Goal: Communication & Community: Answer question/provide support

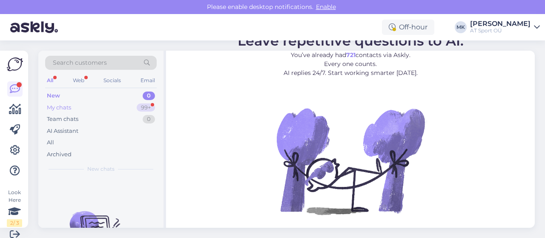
click at [57, 109] on div "My chats" at bounding box center [59, 107] width 24 height 9
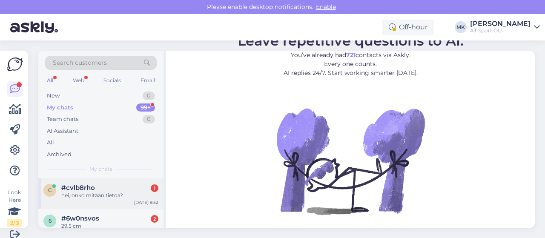
click at [89, 192] on div "hei, onko mitään tietoa?" at bounding box center [109, 196] width 97 height 8
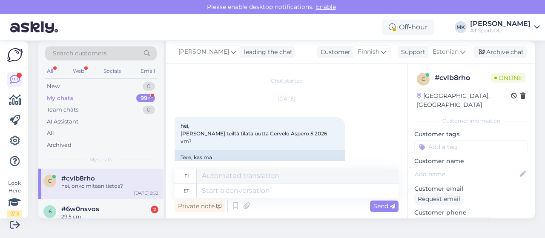
scroll to position [1665, 0]
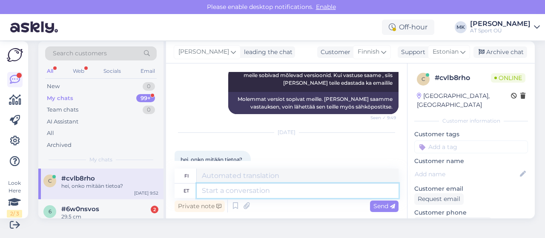
click at [289, 186] on textarea at bounding box center [298, 190] width 202 height 14
type textarea "Tere,"
type textarea "Hei,"
type textarea "Tere, SAIME"
type textarea "Hei, ME SAIMME SEN."
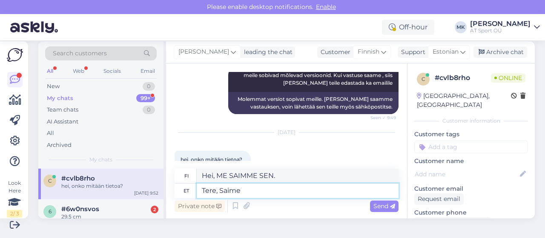
type textarea "Tere, Saime j"
type textarea "Hei, Saime"
type textarea "Tere, Saime just eil"
type textarea "Hei, saimme juuri"
type textarea "Tere, Saime just eile"
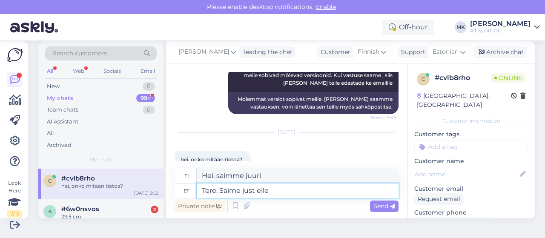
type textarea "[PERSON_NAME], saimme sen [PERSON_NAME]."
type textarea "Tere, Saime just eile õhtul in"
type textarea "Hei, saimme sen [PERSON_NAME] illalla."
type textarea "Tere, Saime just eile õhtul info, et"
type textarea "Hei, [PERSON_NAME] tiedon [PERSON_NAME] illalla."
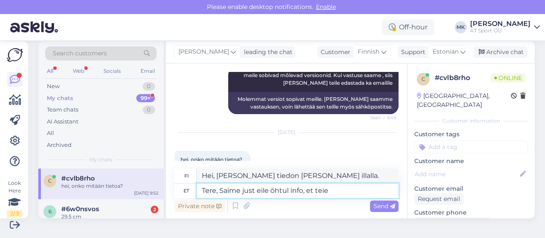
type textarea "Tere, Saime just eile õhtul info, et teie"
type textarea "Hei, Saimme juuri eilen illalla tiedon, [PERSON_NAME] sinä"
type textarea "Tere, Saime just eile õhtul info, et teie ratas"
type textarea "Hei, Saimme juuri eilen illalla tiedon, [PERSON_NAME] pyöräsi"
type textarea "Tere, Saime just eile õhtul info, et teie ratas jõuaks"
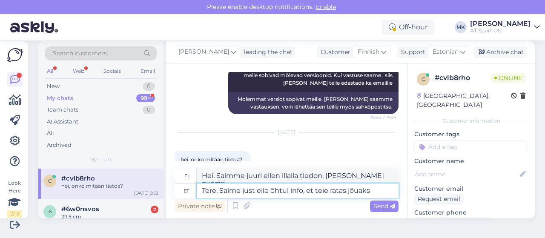
type textarea "Hei, Saimme juuri eilen illalla tiedon, [PERSON_NAME] pyöräsi saapuisi."
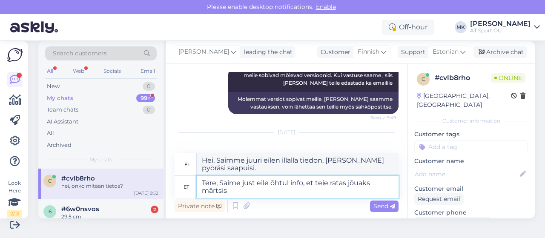
type textarea "Tere, Saime just eile õhtul info, et teie ratas jõuaks märtsis"
type textarea "Hei, Saimme juuri eilen illalla tiedon, [PERSON_NAME] pyöräsi saapuisi maalisku…"
type textarea "Tere, Saime just eile õhtul info, et teie ratas jõuaks märtsis 2026."
type textarea "Hei, Saimme juuri eilen illalla tiedon, [PERSON_NAME] pyöräsi saapuisi maalisku…"
type textarea "Tere, Saime just eile õhtul info, et teie ratas jõuaks märtsis 2026. [GEOGRAPHI…"
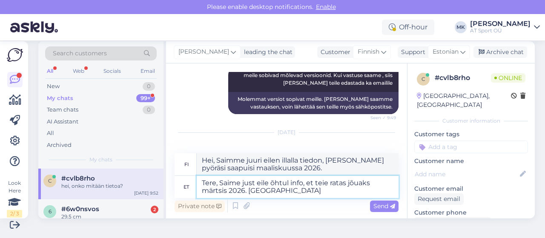
type textarea "Hei, Saimme juuri eilen illalla tiedon, [PERSON_NAME] pyöräsi saapuisi maalisku…"
type textarea "Tere, Saime just eile õhtul info, et teie ratas jõuaks märtsis 2026. [GEOGRAPHI…"
type textarea "Hei, Saimme juuri eilen illalla tiedon, [PERSON_NAME] pyöräsi saapuisi maalisku…"
type textarea "Tere, Saime just eile õhtul info, et teie ratas jõuaks märtsis 2026. Sinnani on…"
type textarea "Hei, Saimme juuri eilen illalla tiedon, [PERSON_NAME] pyöräsi saapuisi maalisku…"
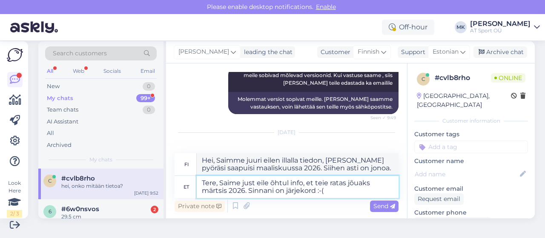
type textarea "Tere, Saime just eile õhtul info, et teie ratas jõuaks märtsis 2026. Sinnani on…"
type textarea "Hei, Saimme juuri eilen illalla tiedon, [PERSON_NAME] pyöräsi saapuisi maalisku…"
type textarea "Tere, Saime just eile õhtul info, et teie ratas jõuaks märtsis 2026. Sinnani on…"
click at [373, 204] on span "Send" at bounding box center [384, 206] width 22 height 8
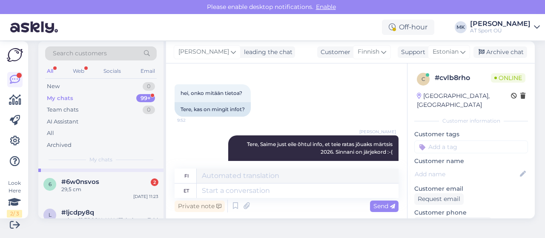
scroll to position [40, 0]
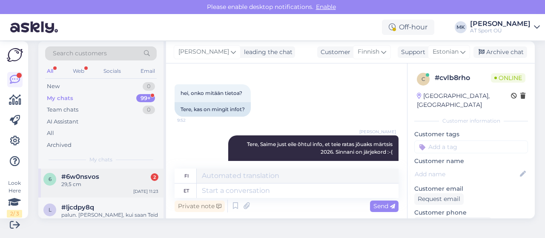
click at [97, 173] on span "#6w0nsvos" at bounding box center [80, 177] width 38 height 8
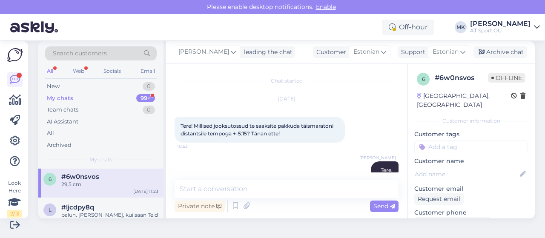
scroll to position [653, 0]
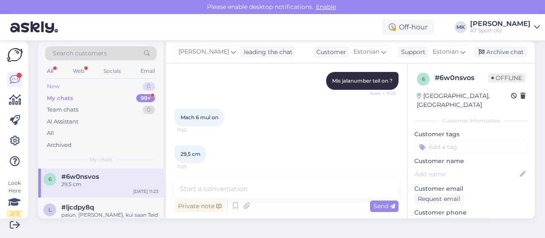
click at [58, 85] on div "New" at bounding box center [53, 86] width 13 height 9
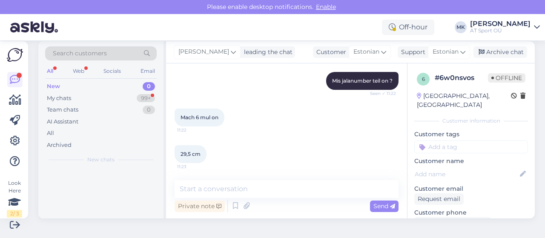
scroll to position [0, 0]
click at [53, 96] on div "My chats" at bounding box center [59, 98] width 24 height 9
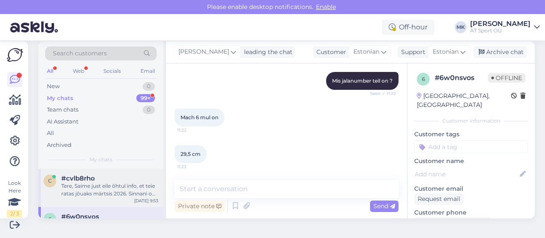
click at [85, 185] on div "Tere, Saime just eile õhtul info, et teie ratas jõuaks märtsis 2026. Sinnani on…" at bounding box center [109, 189] width 97 height 15
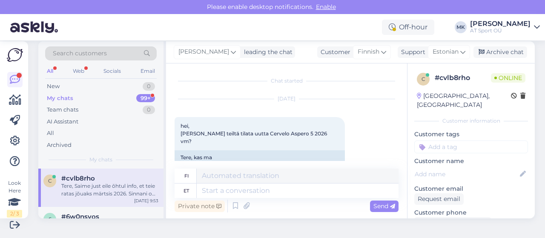
scroll to position [1731, 0]
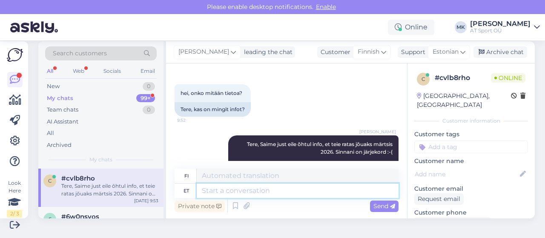
click at [243, 187] on textarea at bounding box center [298, 190] width 202 height 14
type textarea "Mis"
type textarea "Mitä"
type textarea "Mis teeme"
type textarea "Mitä me teemme?"
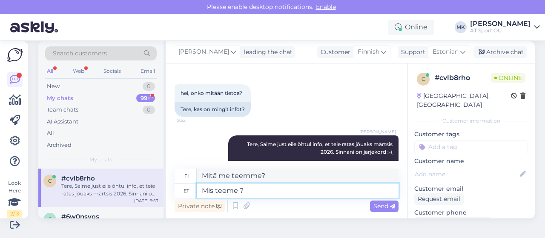
type textarea "Mis teeme ?"
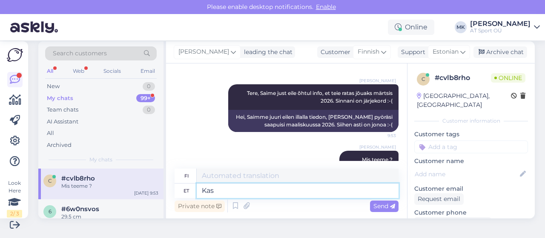
type textarea "Kas"
type textarea "On"
type textarea "Kas soovite"
type textarea "Haluatko"
type textarea "Kas soovite et tellime t"
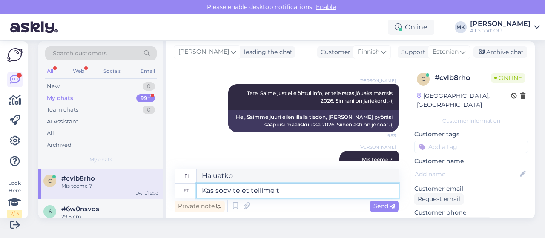
type textarea "Haluatko meidän tilaavan?"
type textarea "Kas soovite et tellime tele"
type textarea "Haluatko meidän tilaavan television?"
type textarea "Kas soovite et tellime teile"
type textarea "Haluatko meidän tilaavan puolestasi?"
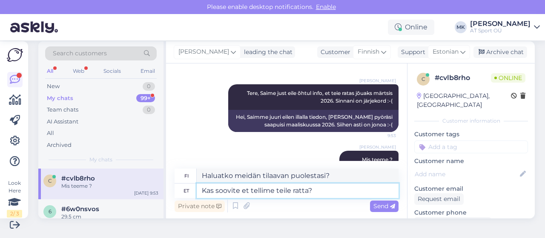
type textarea "Kas soovite et tellime teile ratta?"
type textarea "Haluatko meidän tilaavan sinulle pyörän?"
type textarea "Kas soovite et tellime teile ratta? või s"
type textarea "Haluatko meidän tilaavan sinulle pyörän? tai"
type textarea "Kas soovite et tellime teile ratta? või saate"
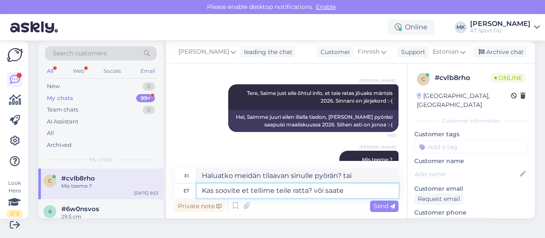
type textarea "Haluatko, [PERSON_NAME] tilaamme sinulle pyörän? Vai voitko?"
type textarea "Kas soovite et tellime teile ratta? või saate [GEOGRAPHIC_DATA]"
type textarea "Haluatko meidän tilaavan sinulle pyörän? Vai voitko hankkia sellaisen Suomesta?"
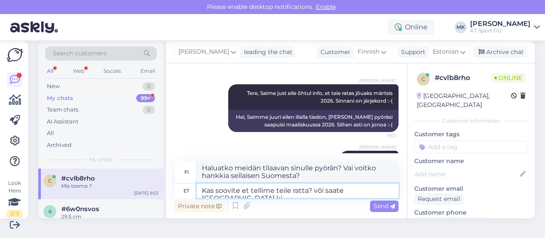
type textarea "Kas soovite et tellime teile ratta? või saate [GEOGRAPHIC_DATA] kii"
type textarea "Haluatko meidän tilaavan sinulle pyörän? Vai voitko lähettää viestin [GEOGRAPHI…"
type textarea "Kas soovite et tellime teile ratta? või saate [GEOGRAPHIC_DATA]"
type textarea "Haluatko meidän tilaavan sinulle pyörän? Vai voitko hankkia sellaisen Suomesta?"
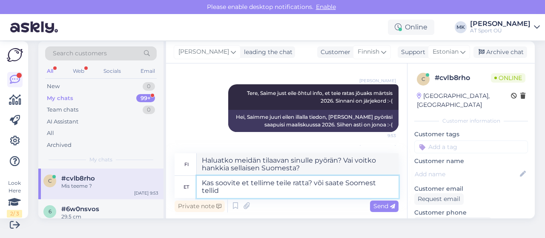
type textarea "Kas soovite et tellime teile ratta? või saate [GEOGRAPHIC_DATA] tellide"
type textarea "Haluatko meidän tilaavan sinulle pyörän? Vai voitko tilata sellaisen Suomesta?"
type textarea "Kas soovite et tellime teile ratta? või saate Soomest tellides"
type textarea "Haluatko meidän tilaavan pyörän sinulle? Vai voitko tilata sen Suomesta?"
type textarea "Kas soovite et tellime teile ratta? või saate [GEOGRAPHIC_DATA] tellides kiirem…"
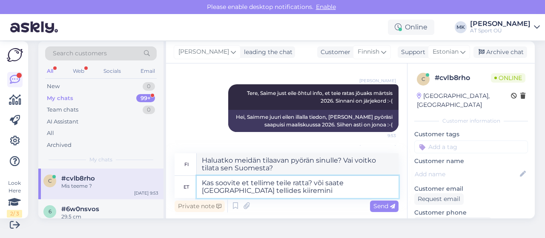
type textarea "Haluatko meidän tilaavan pyörän puolestasi? Vai voitko tilata sen nopeammin Suo…"
type textarea "Kas soovite et tellime teile ratta? või saate [GEOGRAPHIC_DATA] tellides kiirem…"
type textarea "Haluatko meidän tilaavan sinulle pyörän? Vai voitko saada pyörän nopeammin tila…"
type textarea "Kas soovite et tellime teile ratta? või saate [GEOGRAPHIC_DATA] tellides kiirem…"
type textarea "Haluatko meidän tilaavan pyörän puolestasi? Vai voitko saada pyöräsi nopeammin …"
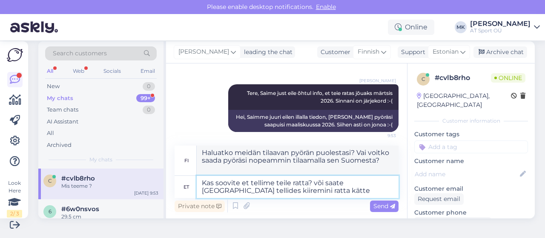
type textarea "Kas soovite et tellime teile ratta? või saate [GEOGRAPHIC_DATA] tellides kiirem…"
type textarea "Haluatko meidän tilaavan pyörän puolestasi? Vai saatko pyöräsi nopeammin tilaam…"
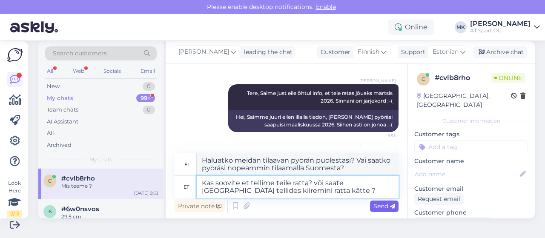
type textarea "Kas soovite et tellime teile ratta? või saate [GEOGRAPHIC_DATA] tellides kiirem…"
click at [373, 205] on span "Send" at bounding box center [384, 206] width 22 height 8
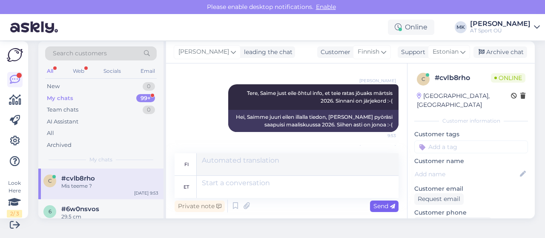
scroll to position [1849, 0]
